Goal: Information Seeking & Learning: Find specific page/section

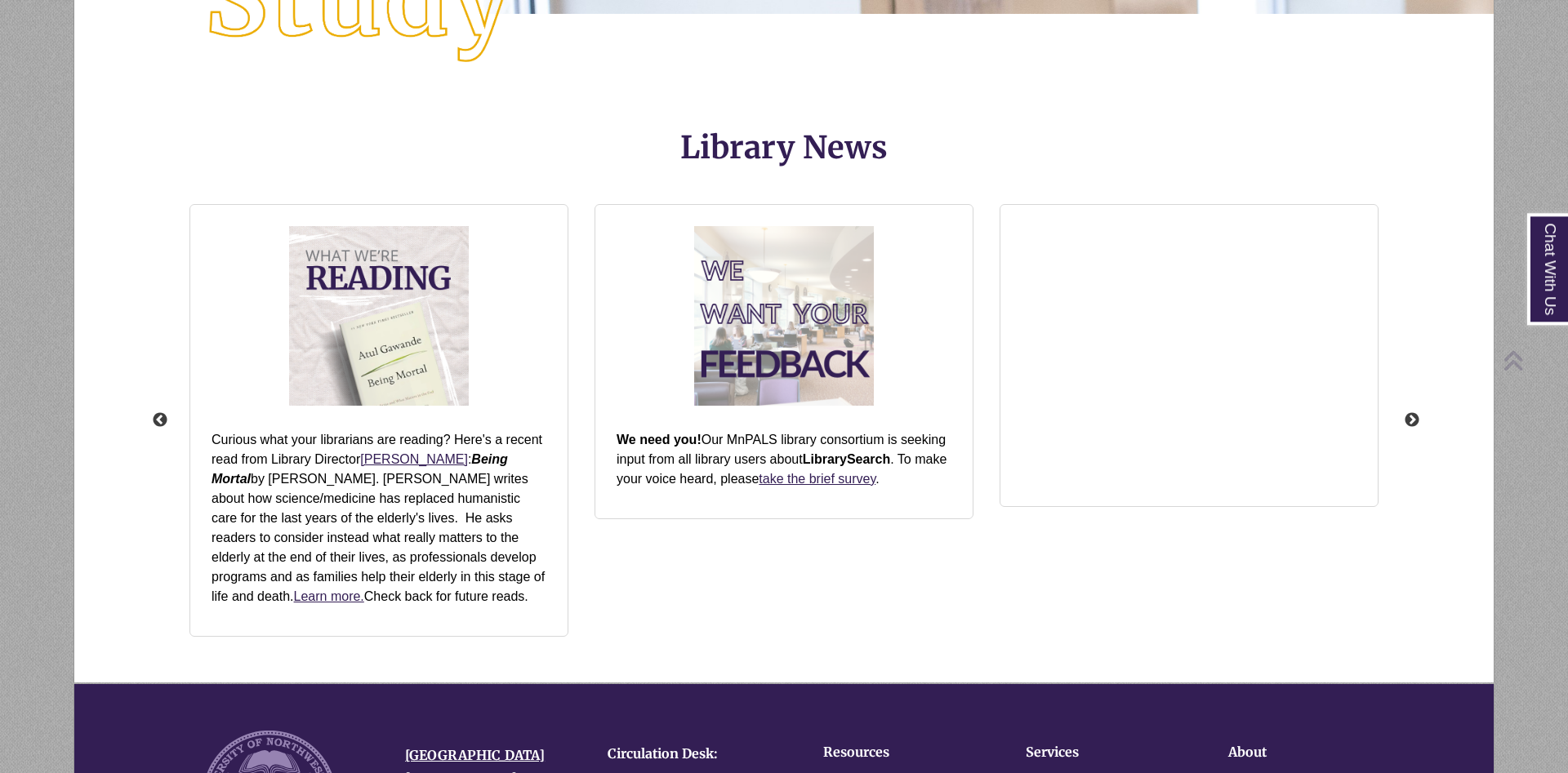
scroll to position [2088, 0]
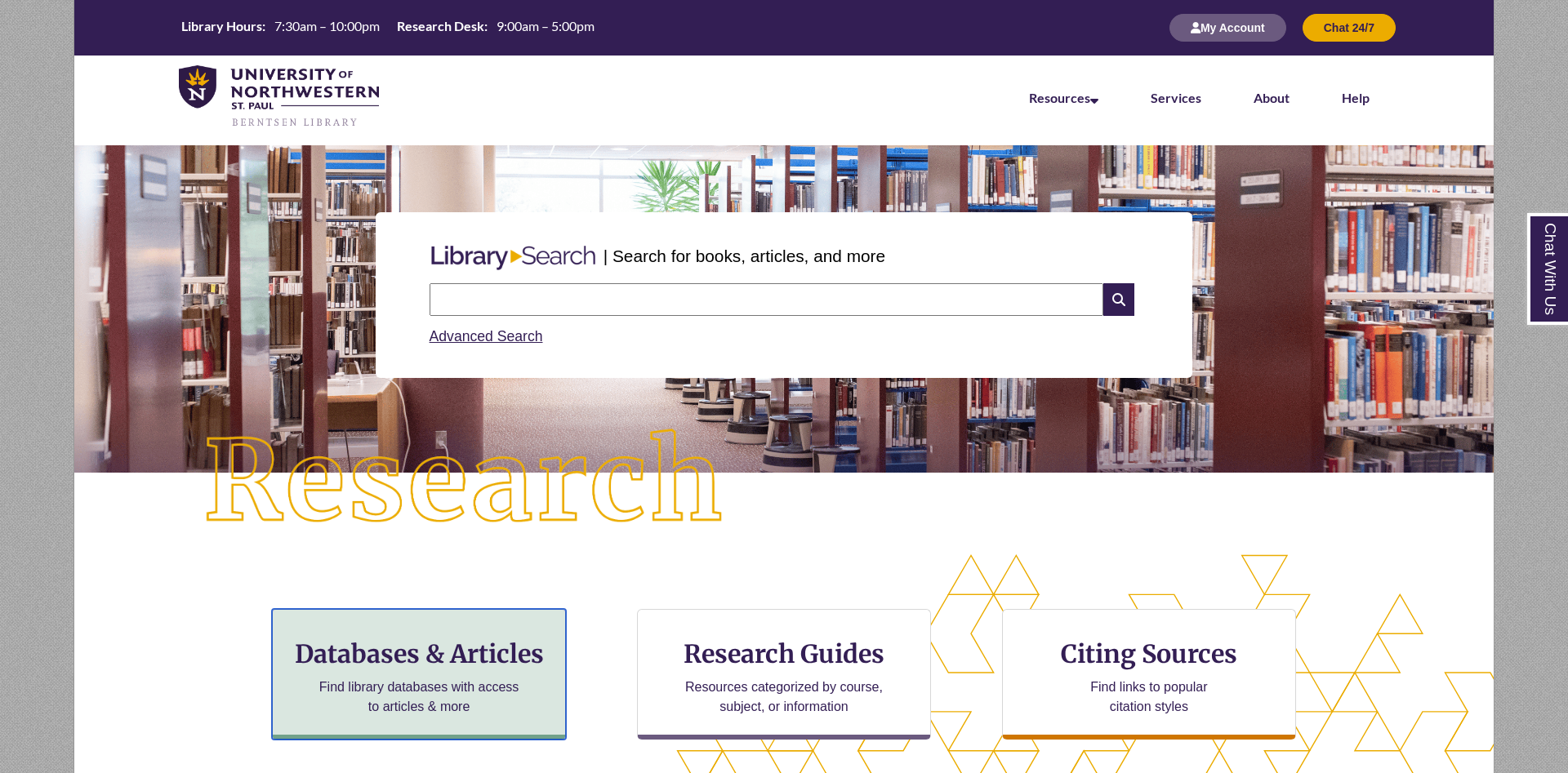
click at [395, 711] on p "Find library databases with access to articles & more" at bounding box center [420, 697] width 213 height 39
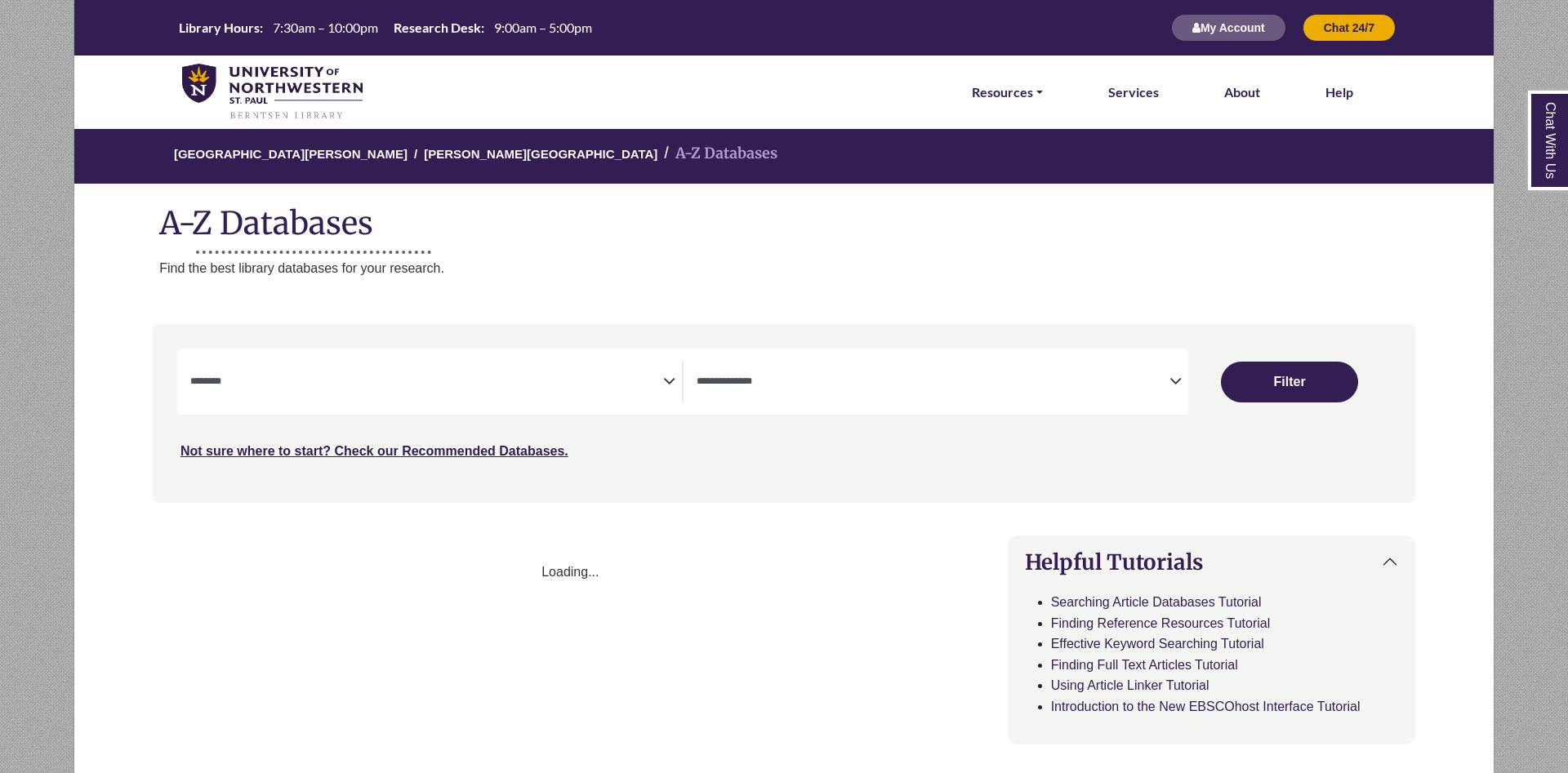
select select "Database Subject Filter"
select select "Database Types Filter"
select select "Database Subject Filter"
select select "Database Types Filter"
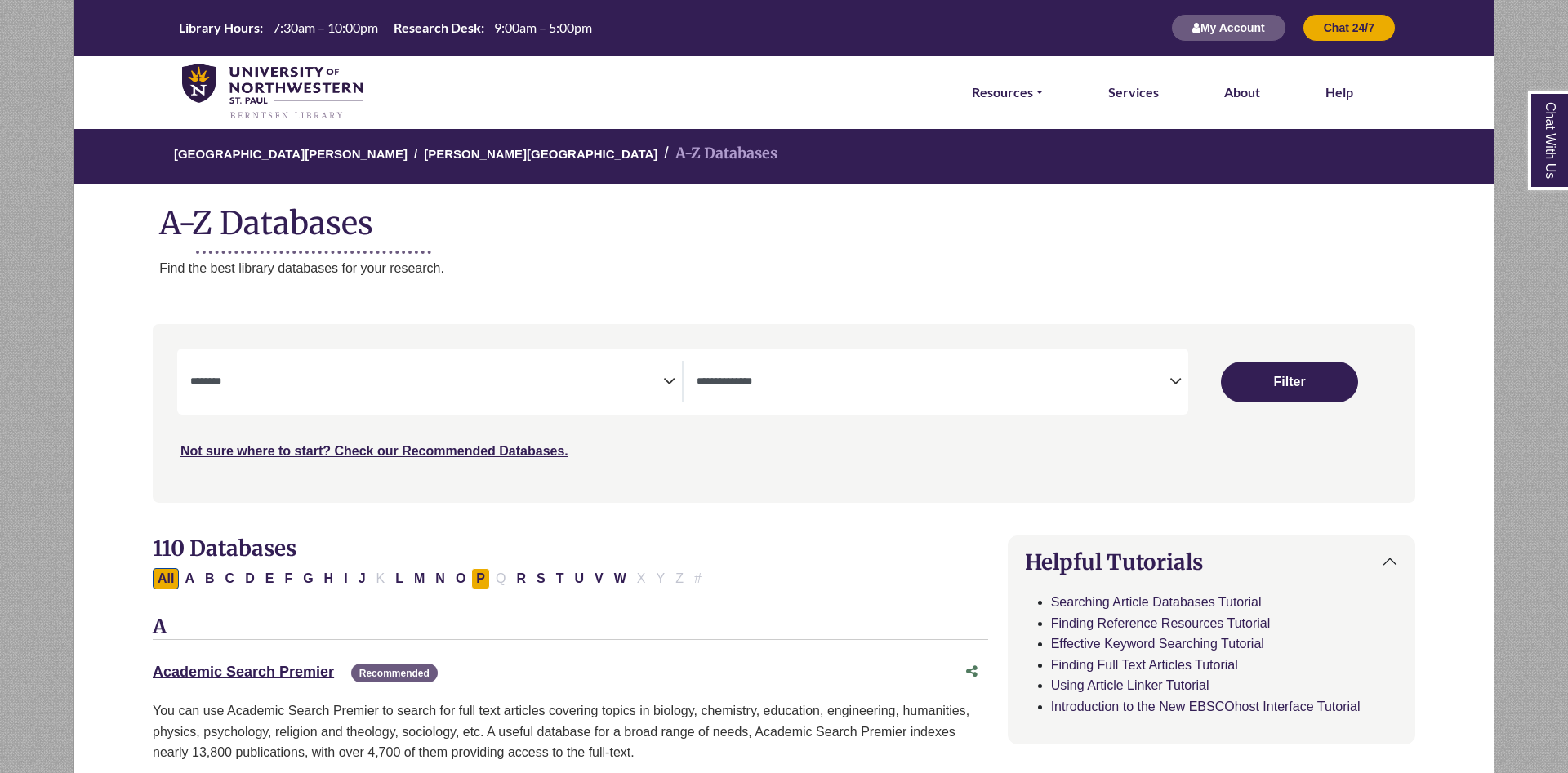
click at [476, 579] on button "P" at bounding box center [480, 578] width 18 height 21
select select "Database Subject Filter"
select select "Database Types Filter"
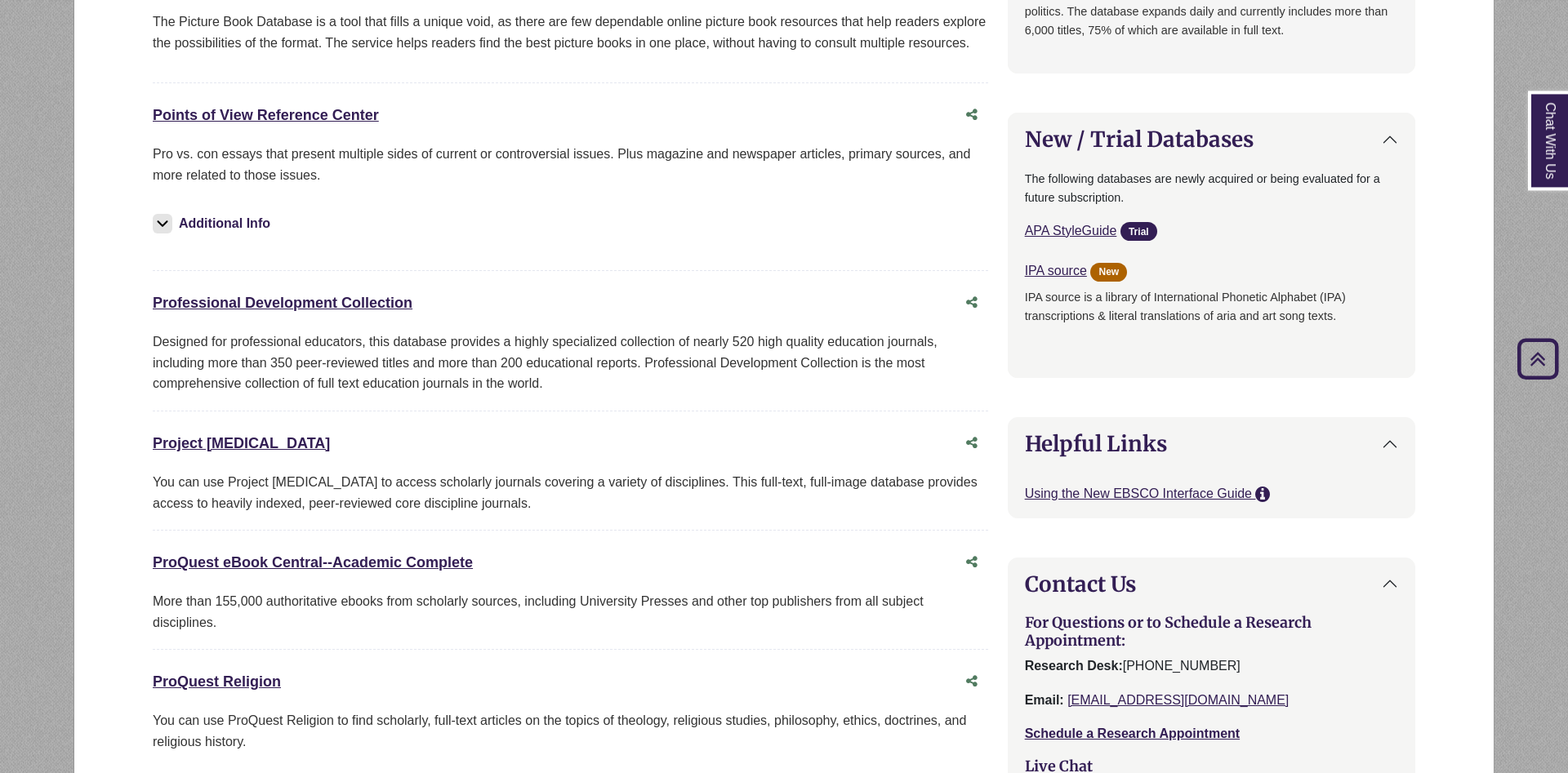
scroll to position [1082, 0]
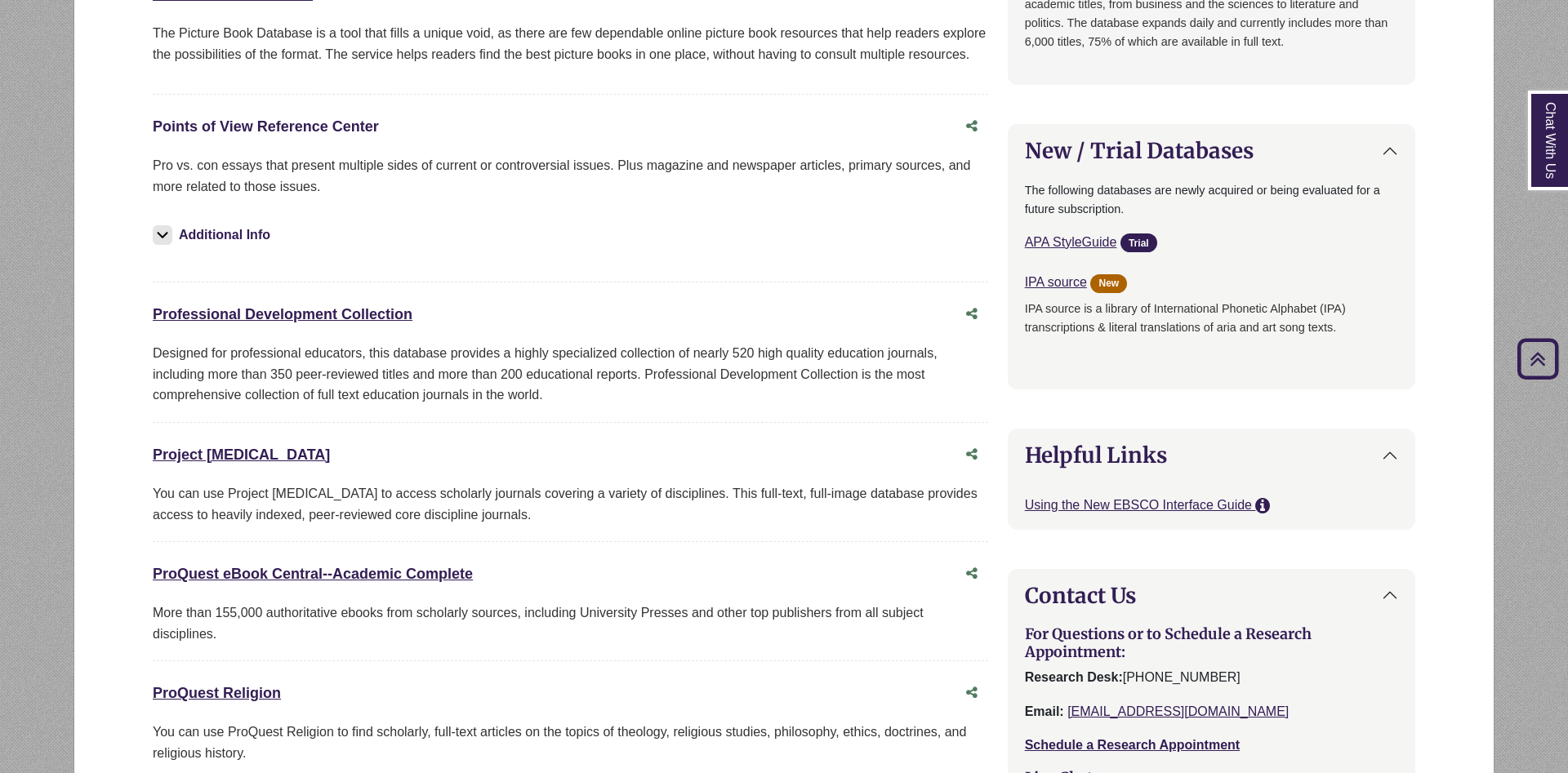
click at [259, 134] on link "Points of View Reference Center This link opens in a new window" at bounding box center [265, 127] width 226 height 17
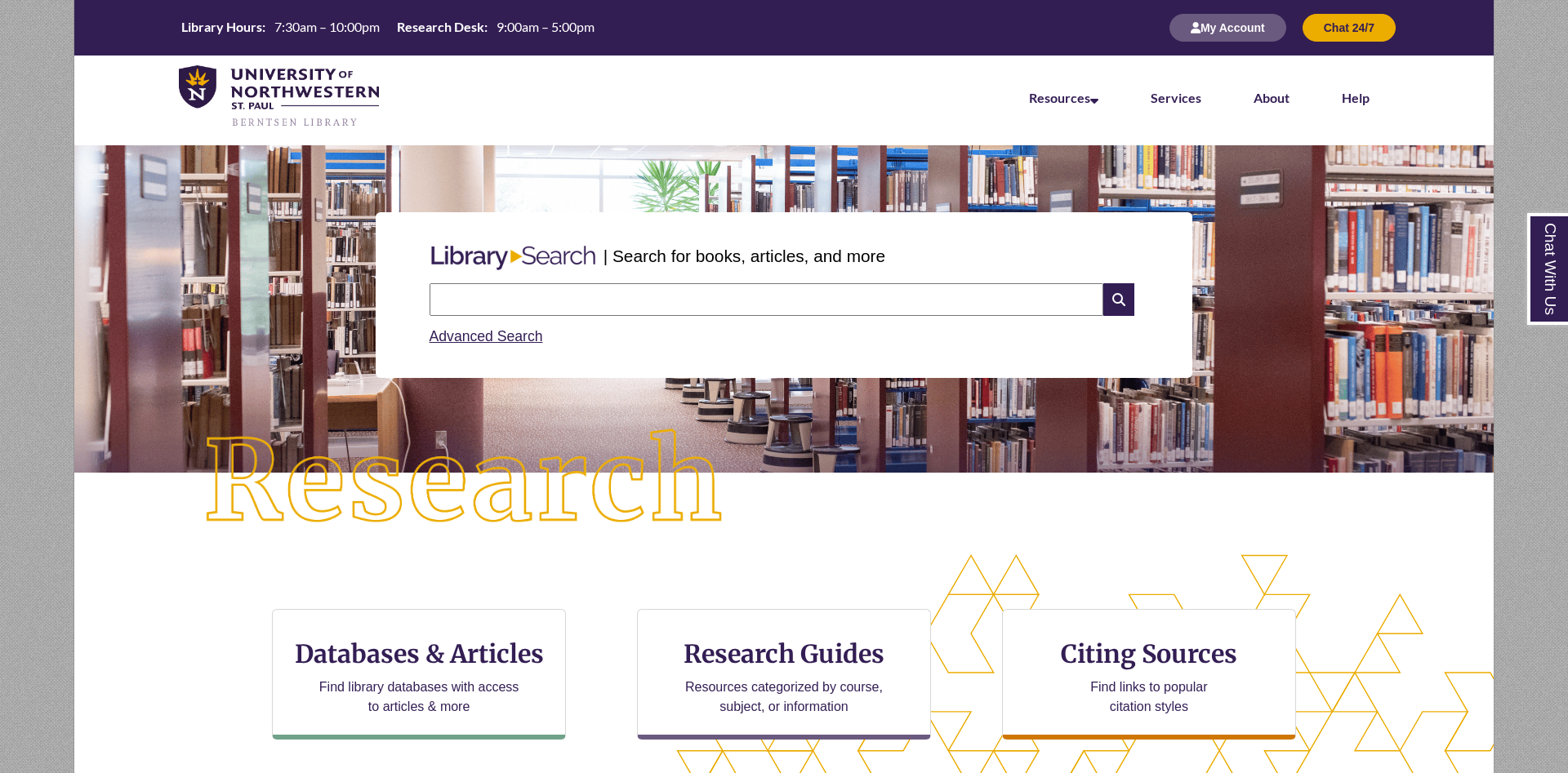
click at [521, 302] on input "text" at bounding box center [767, 300] width 674 height 33
paste input "**********"
type input "**********"
